Goal: Task Accomplishment & Management: Complete application form

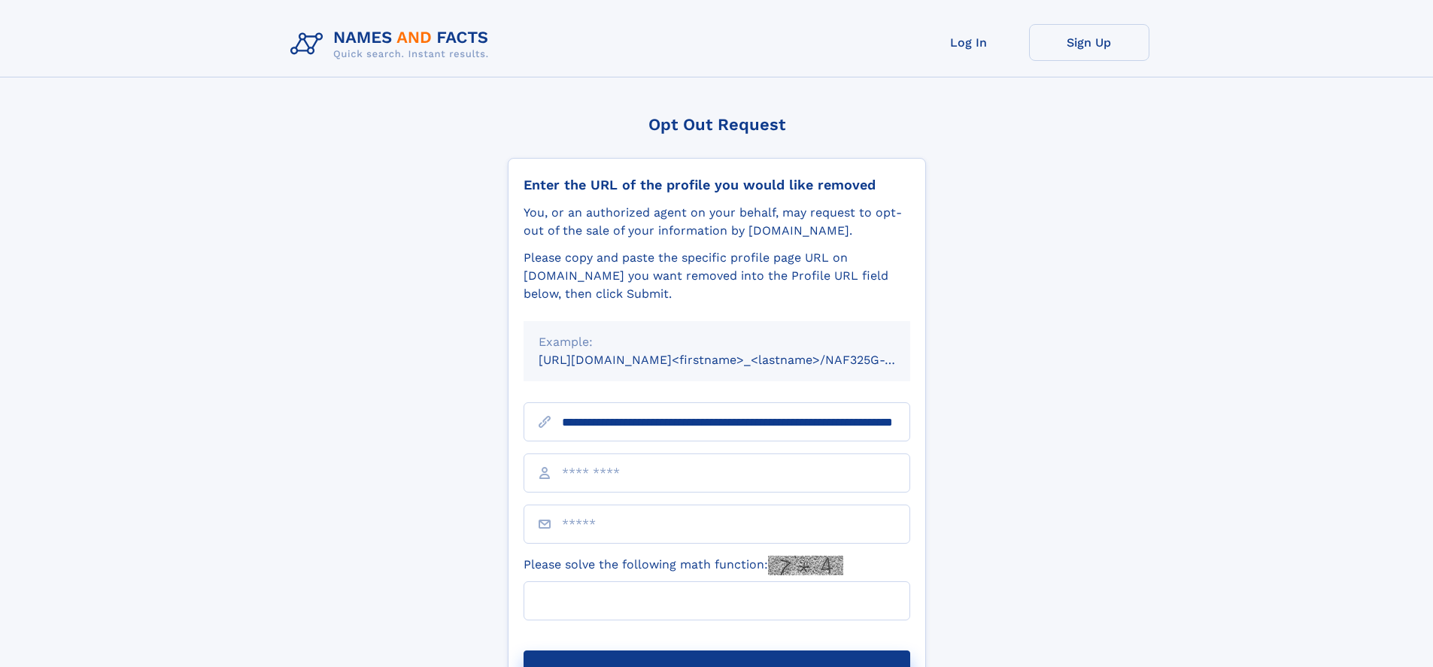
scroll to position [0, 166]
type input "**********"
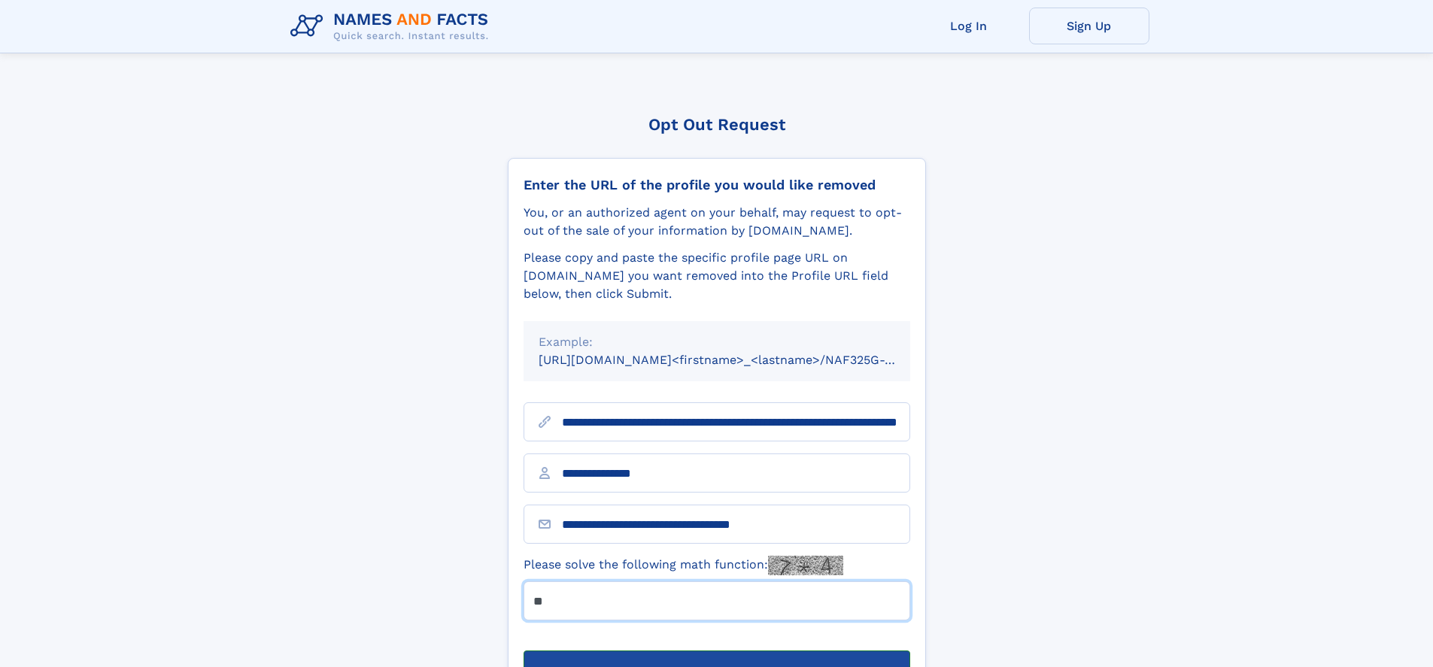
type input "**"
click at [716, 651] on button "Submit Opt Out Request" at bounding box center [716, 675] width 387 height 48
